Goal: Book appointment/travel/reservation

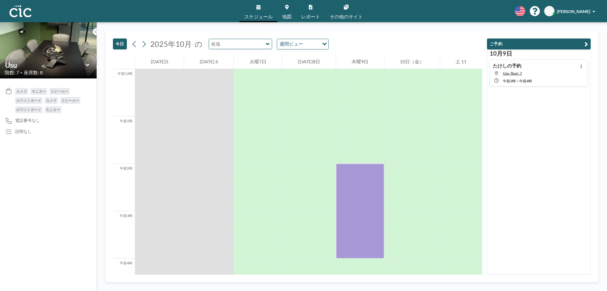
click at [258, 46] on input "text" at bounding box center [237, 44] width 57 height 10
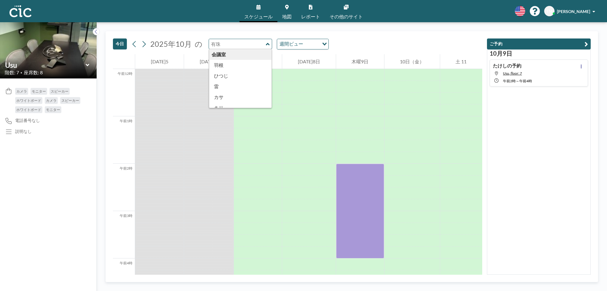
type input "Usu"
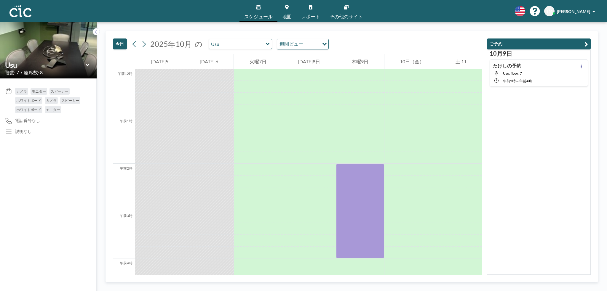
click at [266, 44] on icon at bounding box center [268, 44] width 4 height 6
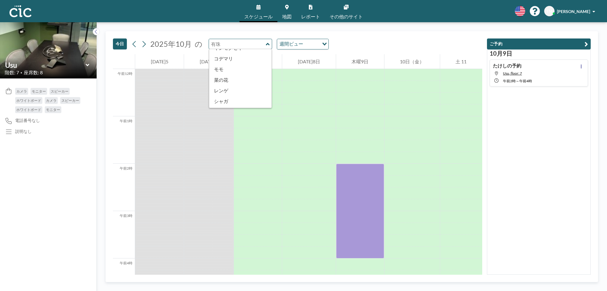
scroll to position [328, 0]
type input "Wata"
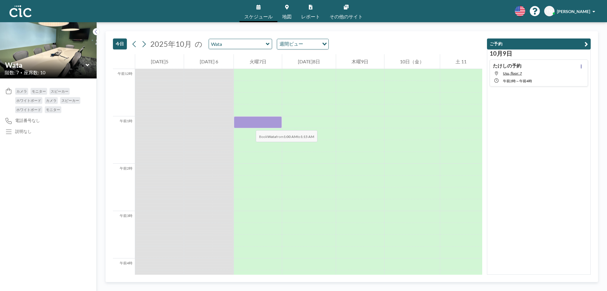
click at [250, 124] on div at bounding box center [258, 122] width 48 height 12
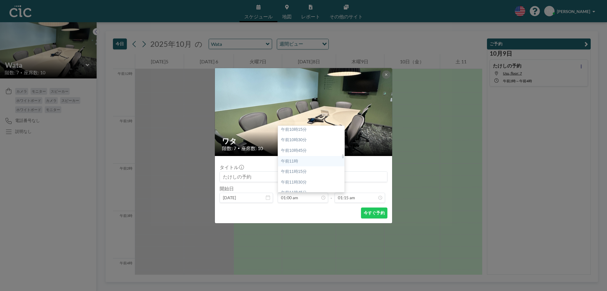
scroll to position [443, 0]
drag, startPoint x: 343, startPoint y: 131, endPoint x: 340, endPoint y: 157, distance: 26.2
click at [340, 157] on div "午前0時 午前0時15分 午前0時30分 午前0時45分 午前1時 午前1時15分 午前1時30分 午前1時45分 午前2時 午前2時15分 午前2時30分 …" at bounding box center [311, 159] width 66 height 66
click at [307, 175] on div "午前11時30分" at bounding box center [312, 173] width 69 height 11
type input "11:30 am"
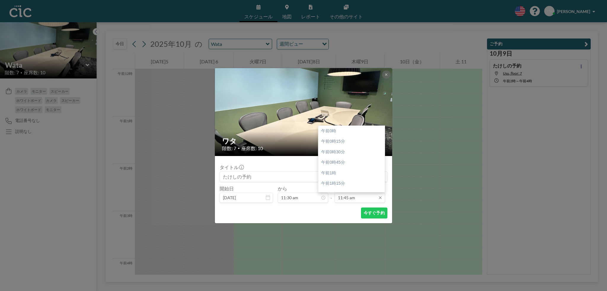
scroll to position [496, 0]
click at [362, 162] on div "午後12時30分" at bounding box center [352, 163] width 69 height 11
type input "12:30 pm"
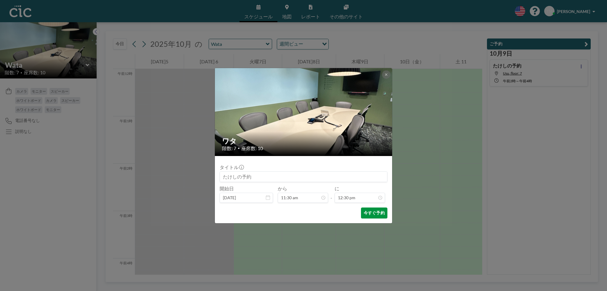
click at [370, 214] on font "今すぐ予約" at bounding box center [374, 212] width 21 height 5
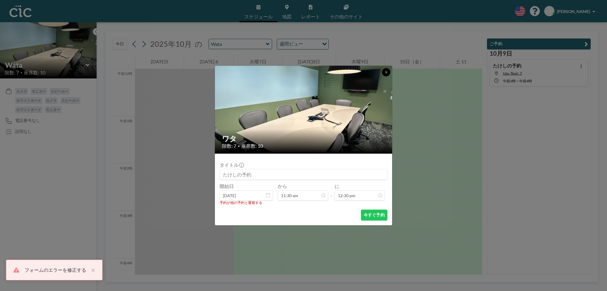
click at [386, 72] on icon at bounding box center [386, 73] width 4 height 4
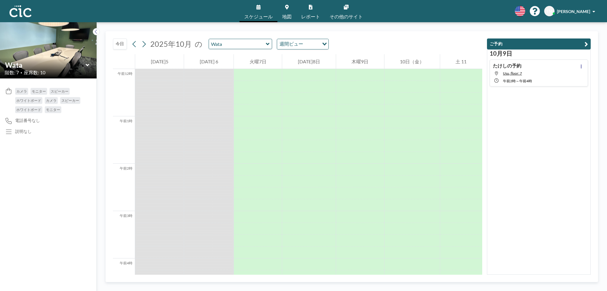
click at [266, 47] on icon at bounding box center [268, 44] width 4 height 6
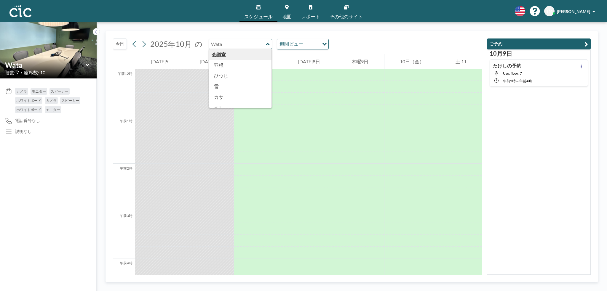
scroll to position [328, 0]
type input "[PERSON_NAME]"
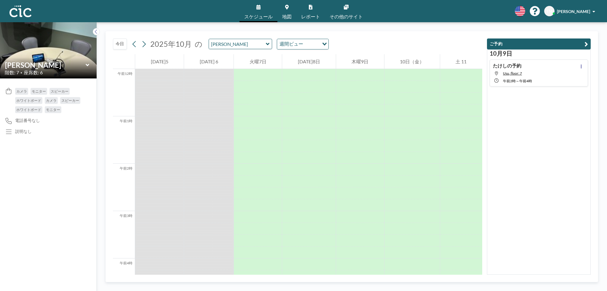
click at [266, 45] on icon at bounding box center [268, 44] width 4 height 2
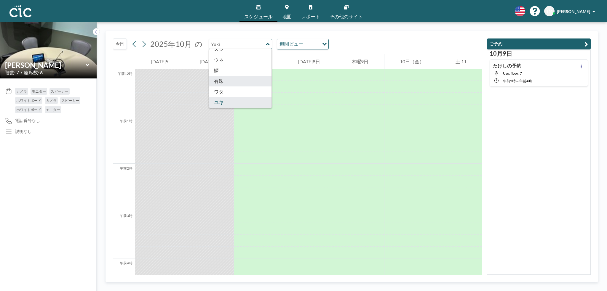
type input "Usu"
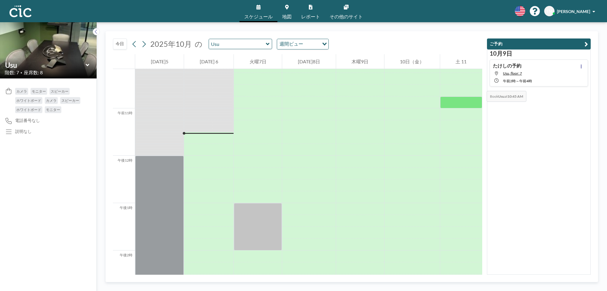
scroll to position [499, 0]
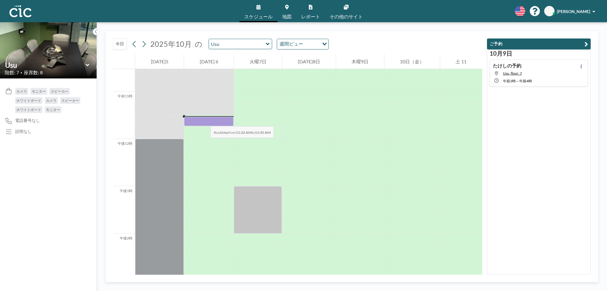
click at [204, 120] on div at bounding box center [208, 121] width 49 height 9
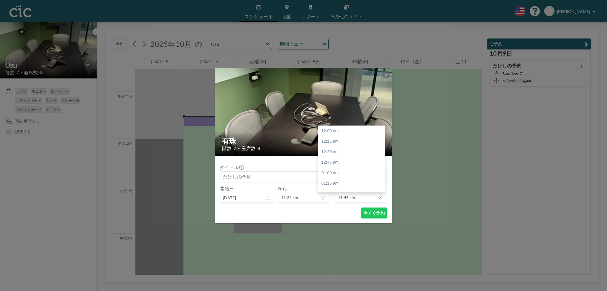
scroll to position [496, 0]
click at [355, 162] on div "午後12時30分" at bounding box center [352, 163] width 69 height 11
type input "12:30 pm"
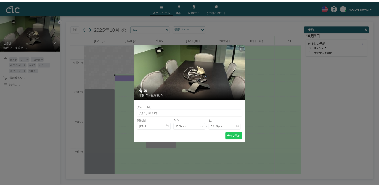
scroll to position [528, 0]
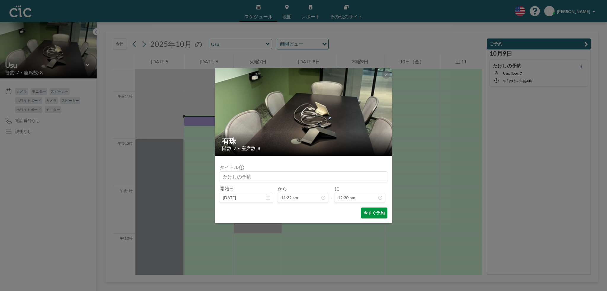
click at [371, 214] on font "今すぐ予約" at bounding box center [374, 212] width 21 height 5
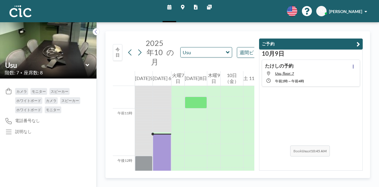
scroll to position [499, 0]
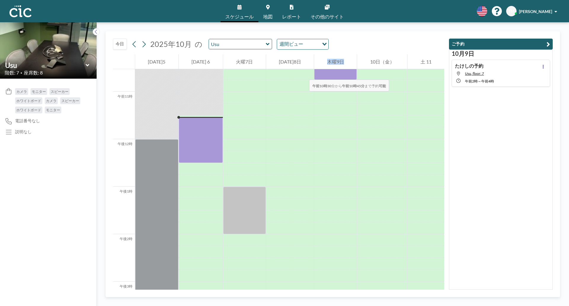
drag, startPoint x: 317, startPoint y: 76, endPoint x: 303, endPoint y: 74, distance: 14.4
click at [303, 74] on div "午前12時 午前1時 午前2時 午前3時 午前4時 午前5時 午前6時 午前7時 午前8時 午前9時 午前10時 午前11時 午後12時 午後1時 午後2時 …" at bounding box center [278, 131] width 331 height 1153
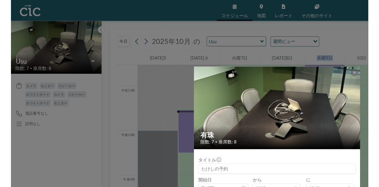
scroll to position [499, 0]
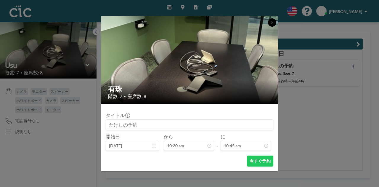
click at [273, 24] on button at bounding box center [272, 22] width 8 height 8
